Goal: Information Seeking & Learning: Learn about a topic

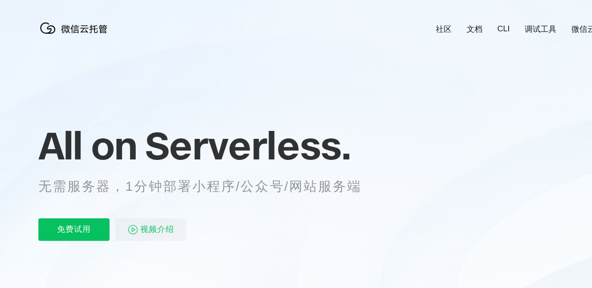
scroll to position [0, 1665]
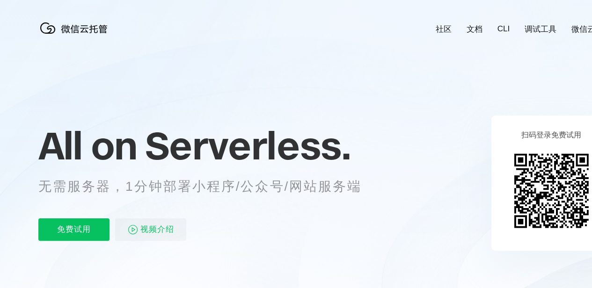
click at [573, 26] on link "微信云开发" at bounding box center [592, 29] width 40 height 11
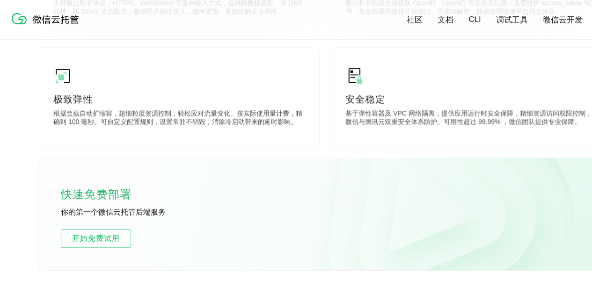
scroll to position [515, 0]
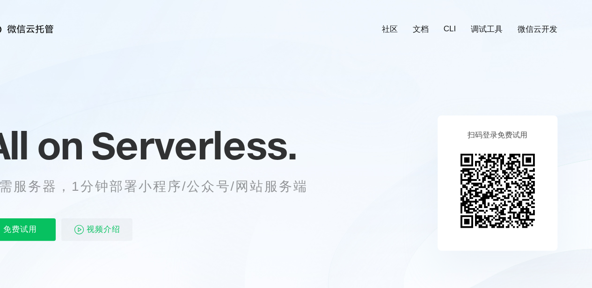
scroll to position [0, 58]
